Goal: Communication & Community: Answer question/provide support

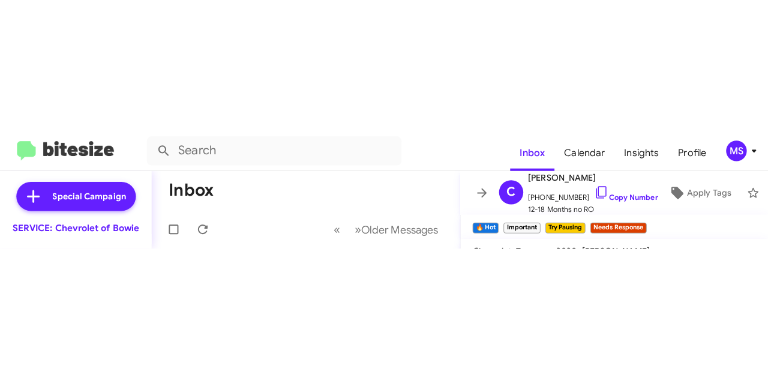
scroll to position [835, 0]
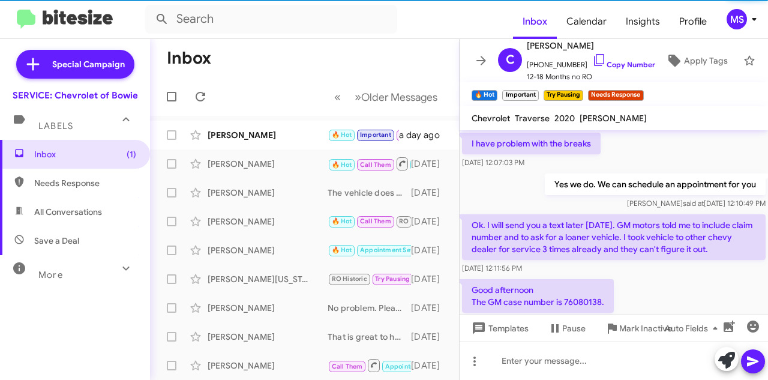
scroll to position [787, 0]
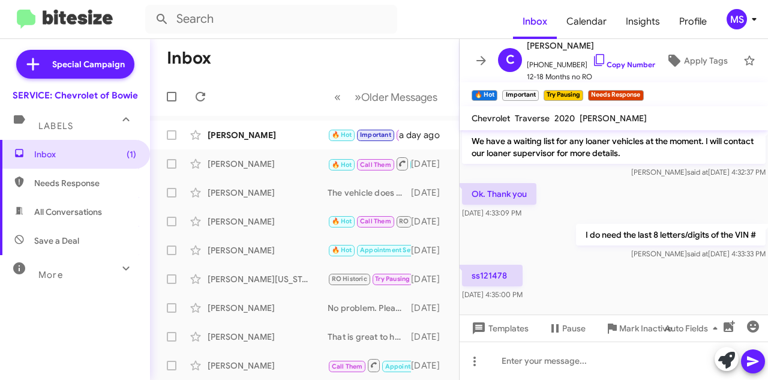
click at [284, 136] on div "[PERSON_NAME]" at bounding box center [267, 135] width 120 height 12
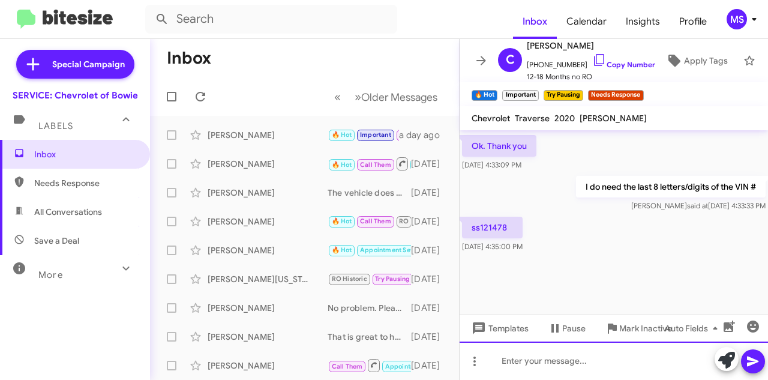
click at [556, 359] on div at bounding box center [613, 360] width 308 height 38
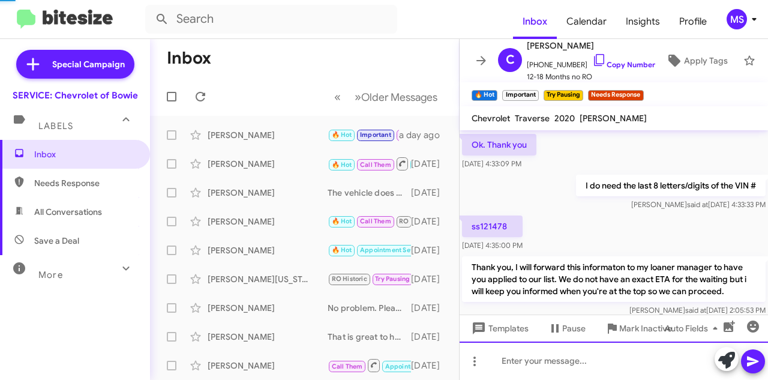
scroll to position [1768, 0]
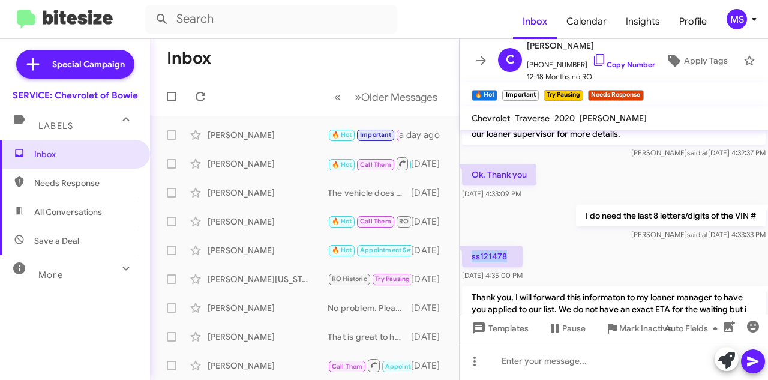
drag, startPoint x: 520, startPoint y: 184, endPoint x: 470, endPoint y: 188, distance: 50.0
click at [470, 245] on p "ss121478" at bounding box center [492, 256] width 61 height 22
copy p "ss121478"
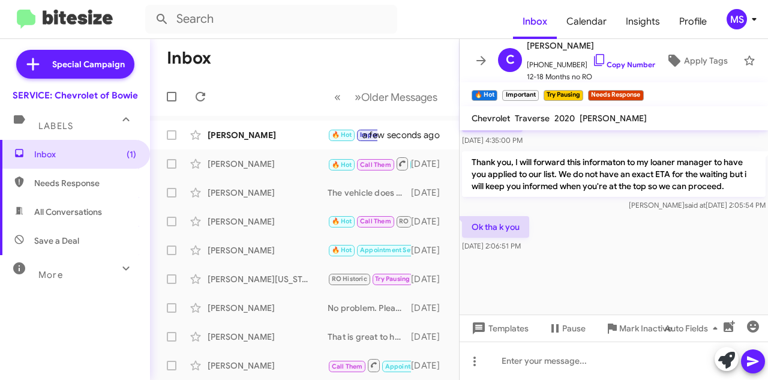
scroll to position [859, 0]
